Goal: Transaction & Acquisition: Purchase product/service

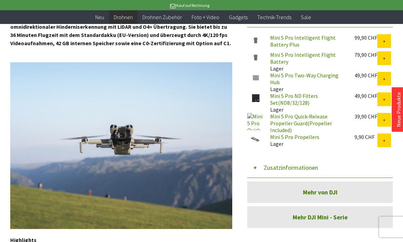
scroll to position [294, 0]
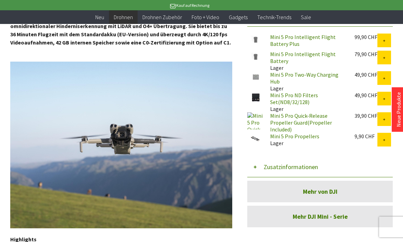
click at [307, 157] on button "Zusatzinformationen" at bounding box center [321, 167] width 146 height 21
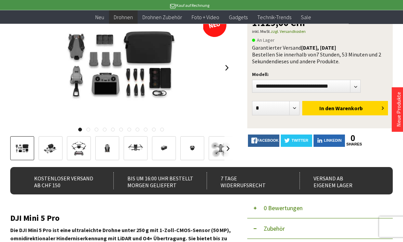
scroll to position [78, 0]
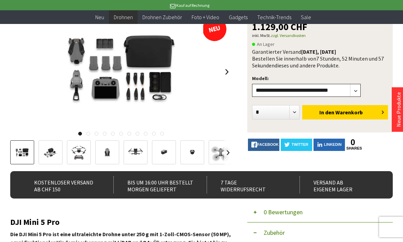
click at [358, 89] on select"] "**********" at bounding box center [306, 90] width 109 height 13
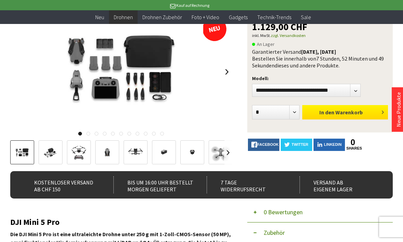
click at [350, 110] on span "Warenkorb" at bounding box center [349, 112] width 27 height 7
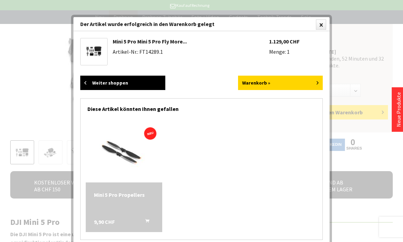
click at [129, 81] on link "Weiter shoppen" at bounding box center [122, 83] width 85 height 14
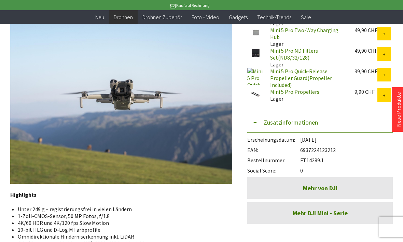
scroll to position [339, 0]
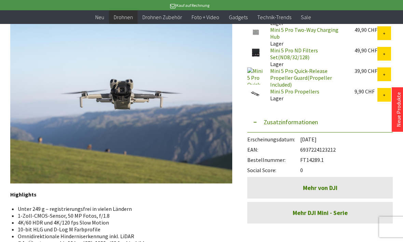
click at [330, 181] on link "Mehr von DJI" at bounding box center [321, 188] width 146 height 22
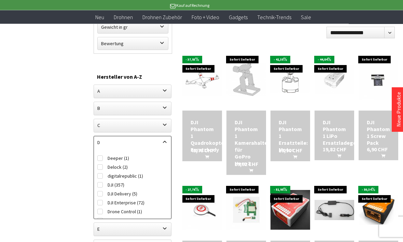
scroll to position [291, 0]
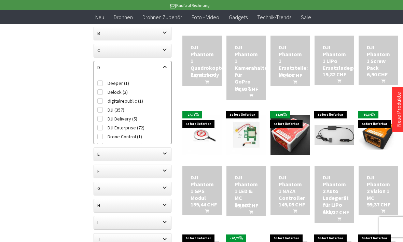
scroll to position [365, 0]
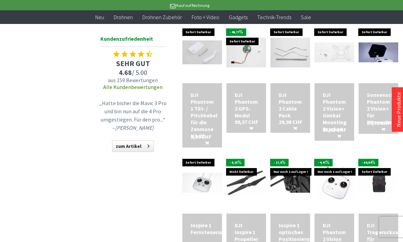
scroll to position [846, 0]
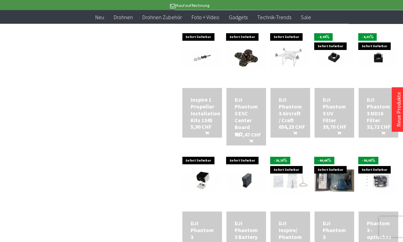
scroll to position [1232, 0]
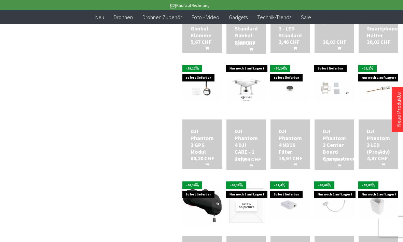
scroll to position [1563, 0]
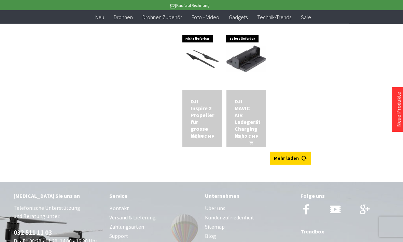
scroll to position [2080, 0]
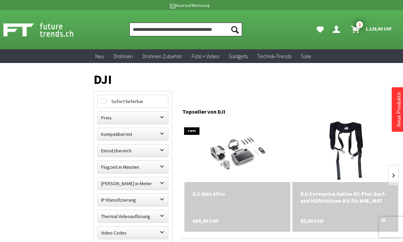
click at [157, 28] on input "Produkt, Marke, Kategorie, EAN, Artikelnummer…" at bounding box center [186, 30] width 113 height 14
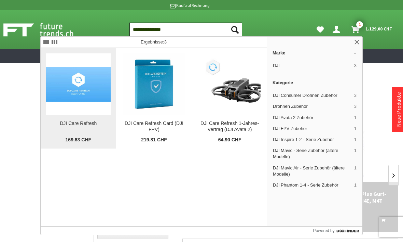
type input "**********"
click at [82, 85] on img at bounding box center [78, 84] width 65 height 35
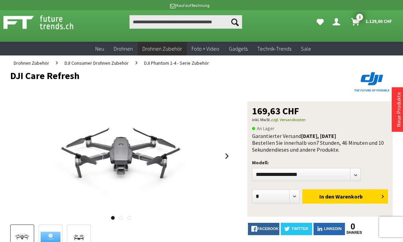
scroll to position [10, 0]
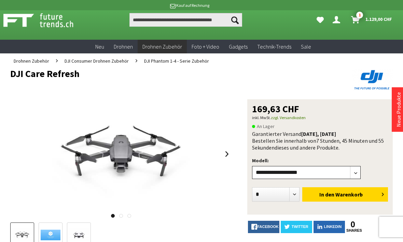
click at [355, 175] on select"] "**********" at bounding box center [306, 172] width 109 height 13
select select"] "***"
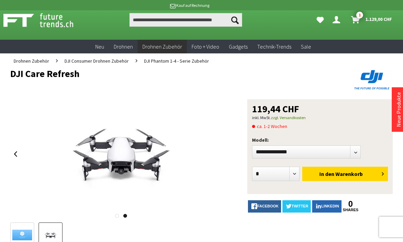
click at [22, 156] on div at bounding box center [121, 153] width 222 height 109
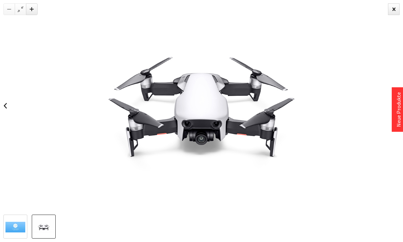
click at [15, 103] on div at bounding box center [201, 105] width 403 height 211
